Goal: Information Seeking & Learning: Learn about a topic

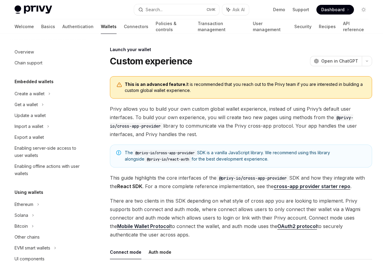
scroll to position [277, 0]
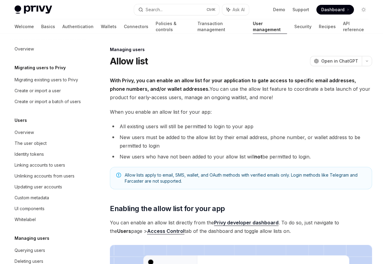
scroll to position [85, 0]
